Goal: Information Seeking & Learning: Learn about a topic

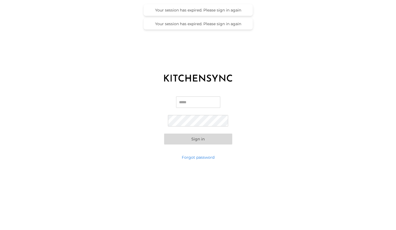
type input "**********"
click at [196, 144] on button "Sign in" at bounding box center [198, 138] width 68 height 11
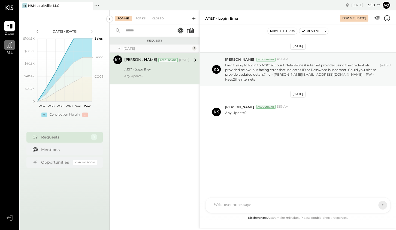
click at [8, 44] on icon at bounding box center [9, 44] width 7 height 7
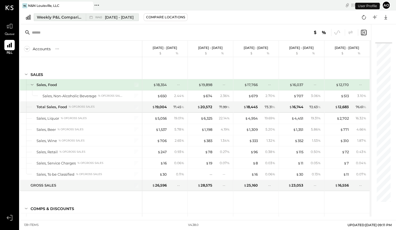
click at [106, 16] on span "[DATE] - [DATE]" at bounding box center [119, 17] width 29 height 5
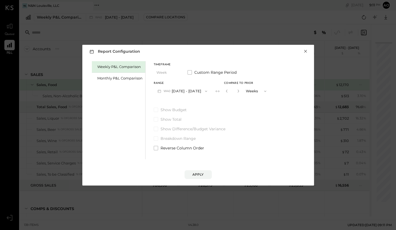
click at [305, 50] on button "×" at bounding box center [305, 51] width 5 height 5
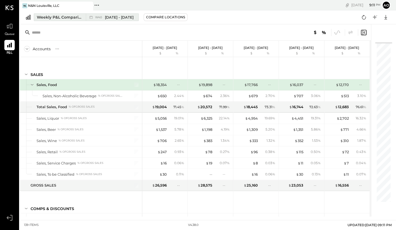
click at [129, 17] on span "[DATE] - [DATE]" at bounding box center [119, 17] width 29 height 5
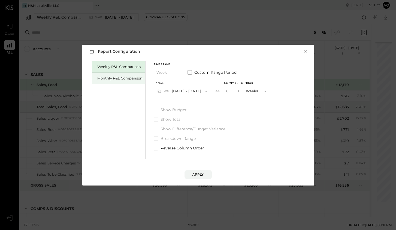
click at [113, 81] on div "Monthly P&L Comparison" at bounding box center [118, 78] width 53 height 11
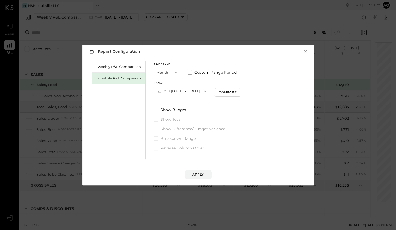
click at [215, 88] on div "Range M10 [DATE] - [DATE] Compare" at bounding box center [198, 89] width 88 height 14
click at [219, 92] on div "Compare" at bounding box center [228, 92] width 18 height 5
click at [237, 90] on icon "button" at bounding box center [237, 91] width 1 height 3
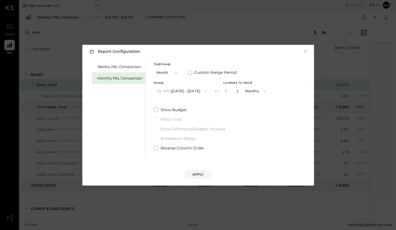
click at [237, 90] on icon "button" at bounding box center [237, 91] width 1 height 3
type input "*"
click at [197, 173] on div "Apply" at bounding box center [198, 174] width 11 height 5
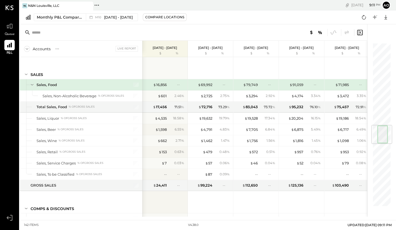
scroll to position [1207, 0]
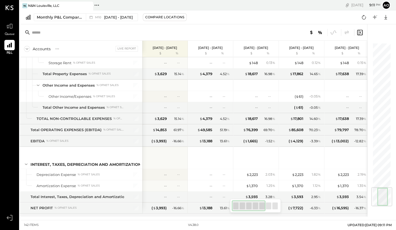
click at [274, 225] on div "142 items v 4.38.0 UPDATED: [DATE] 09:11 PM" at bounding box center [208, 225] width 377 height 10
click at [309, 206] on div "SALES Sales, Food Sales, Non-Alcoholic Beverage % of GROSS SALES Total Sales, F…" at bounding box center [194, 136] width 348 height 159
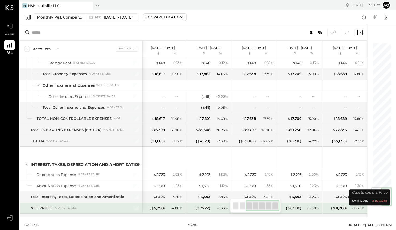
click at [333, 204] on div "SALES Sales, Food Sales, Non-Alcoholic Beverage % of GROSS SALES Total Sales, F…" at bounding box center [194, 136] width 348 height 159
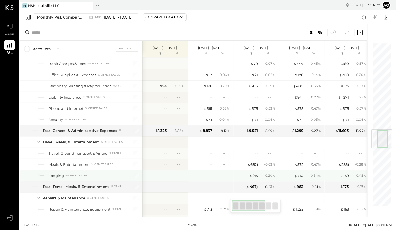
scroll to position [702, 0]
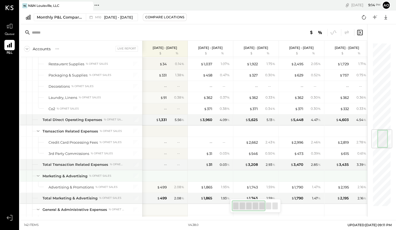
click at [206, 171] on div at bounding box center [211, 175] width 41 height 11
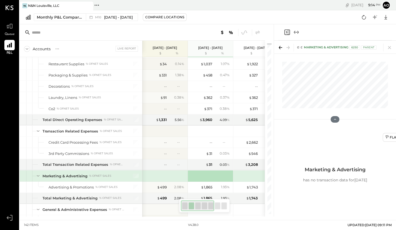
scroll to position [527, 0]
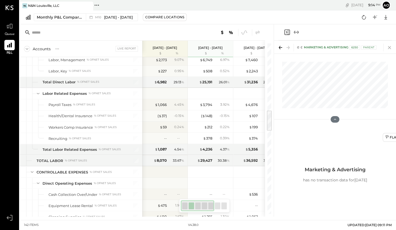
click at [392, 49] on icon at bounding box center [390, 48] width 8 height 8
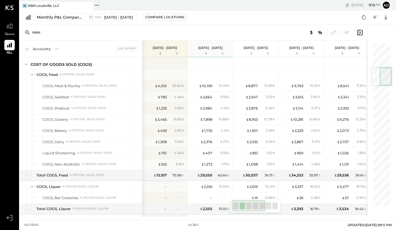
scroll to position [215, 0]
